Goal: Check status: Check status

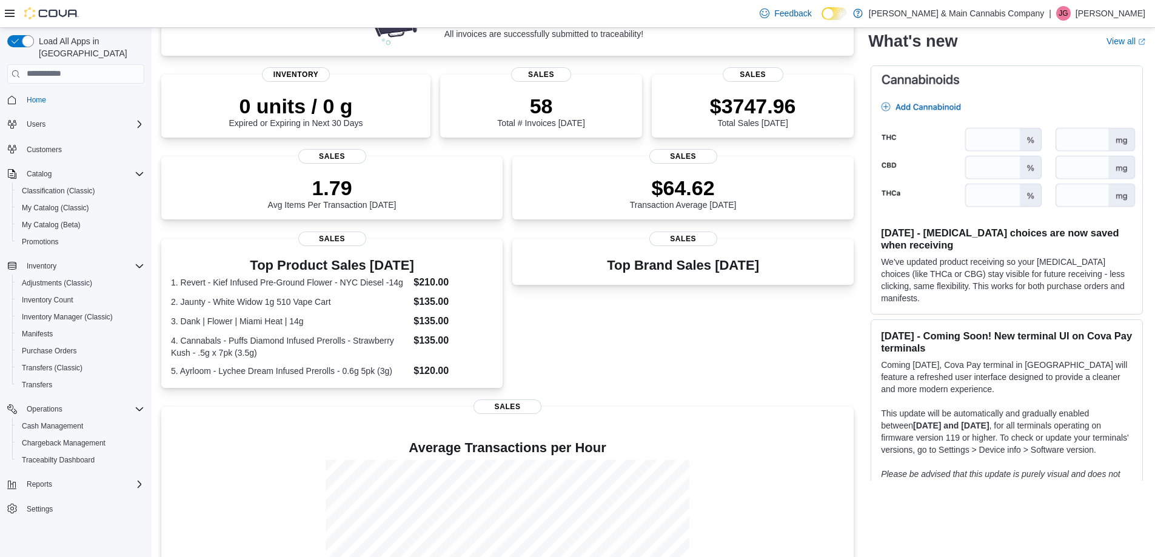
scroll to position [124, 0]
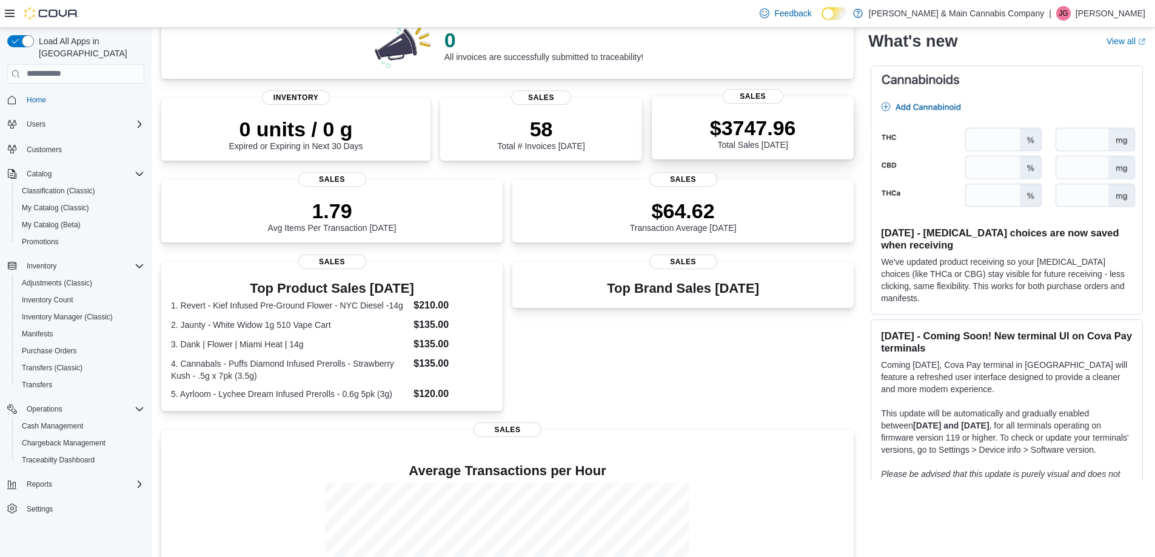
click at [807, 139] on div "$3747.96 Total Sales Today" at bounding box center [753, 130] width 183 height 39
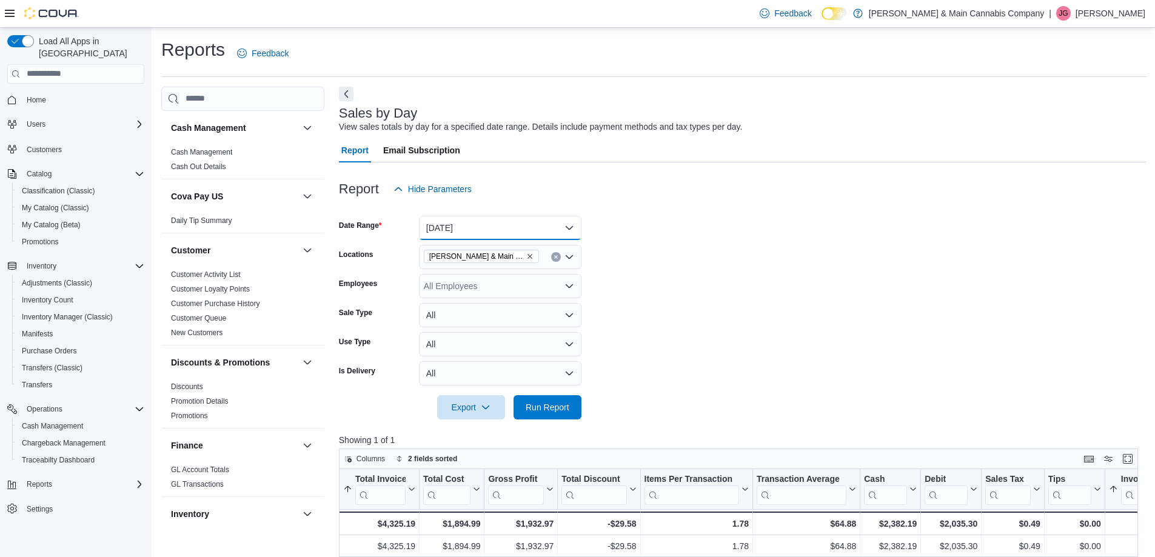
click at [571, 229] on button "[DATE]" at bounding box center [500, 228] width 163 height 24
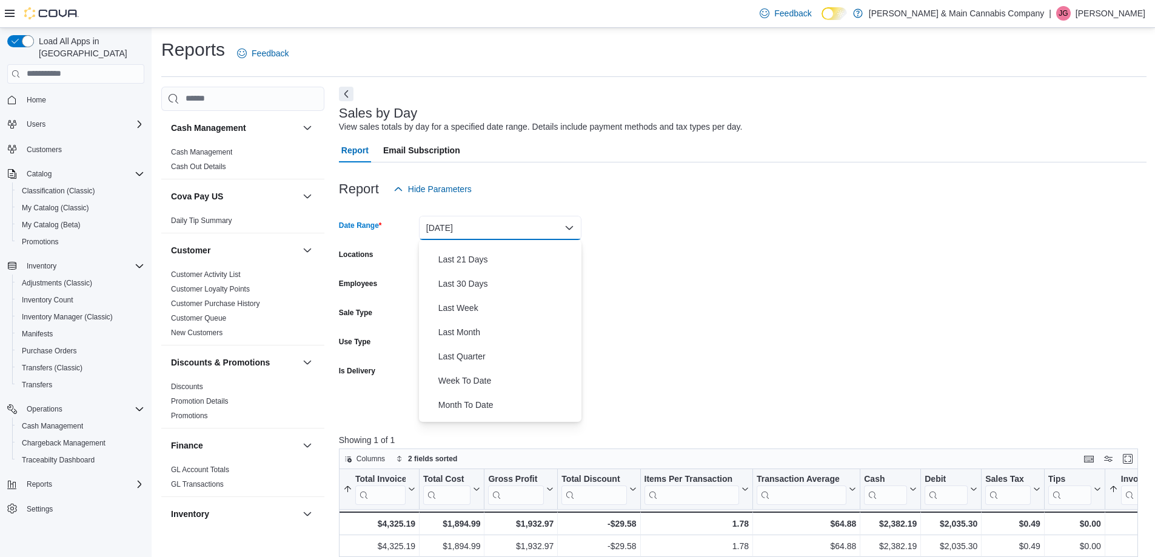
scroll to position [182, 0]
click at [486, 404] on span "Year To Date" at bounding box center [508, 410] width 138 height 15
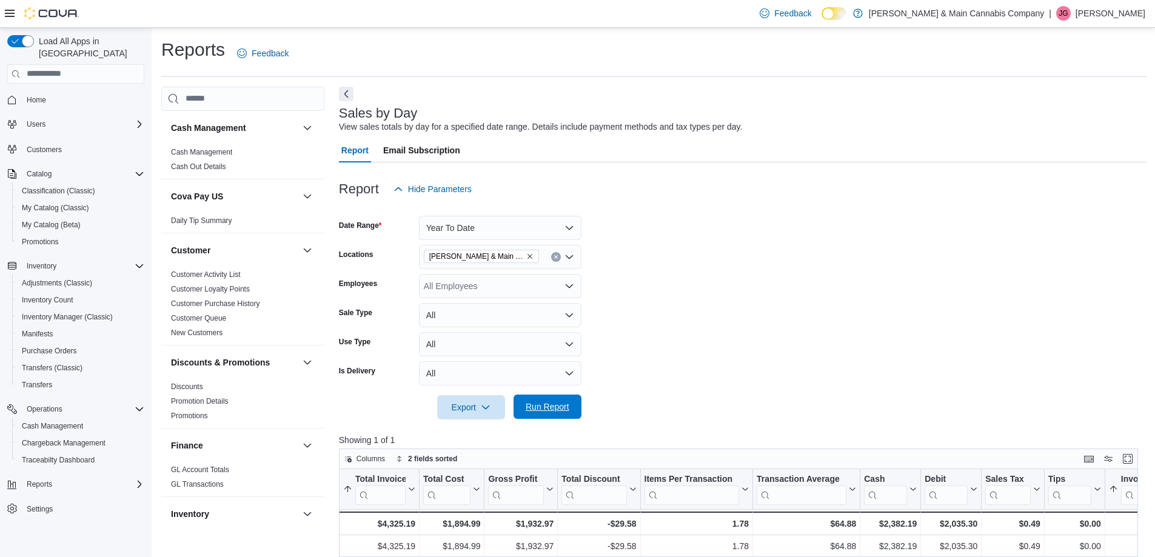
click at [531, 409] on span "Run Report" at bounding box center [548, 407] width 44 height 12
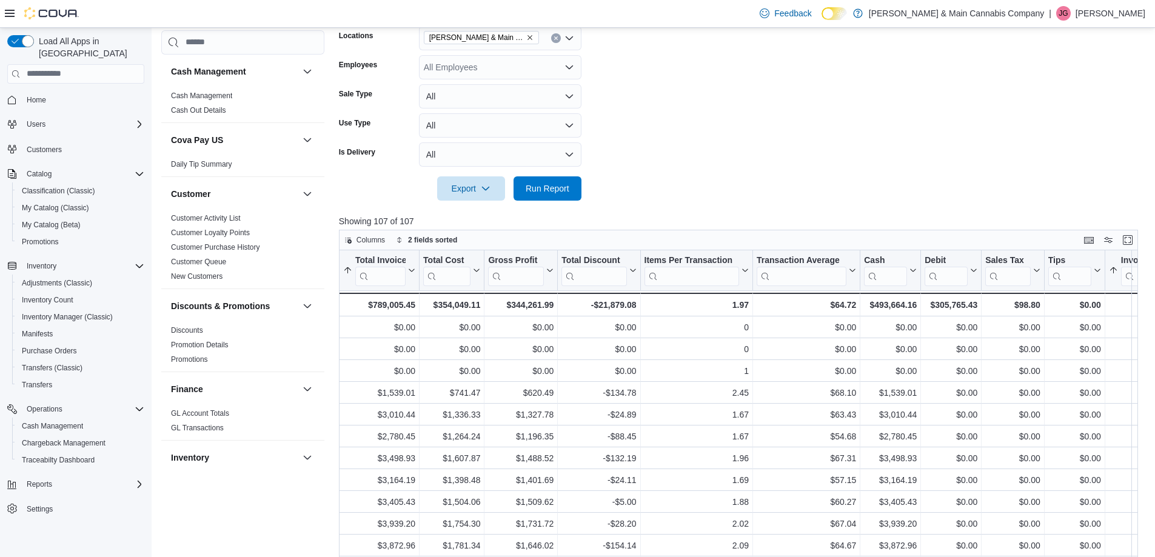
scroll to position [229, 0]
